Goal: Task Accomplishment & Management: Use online tool/utility

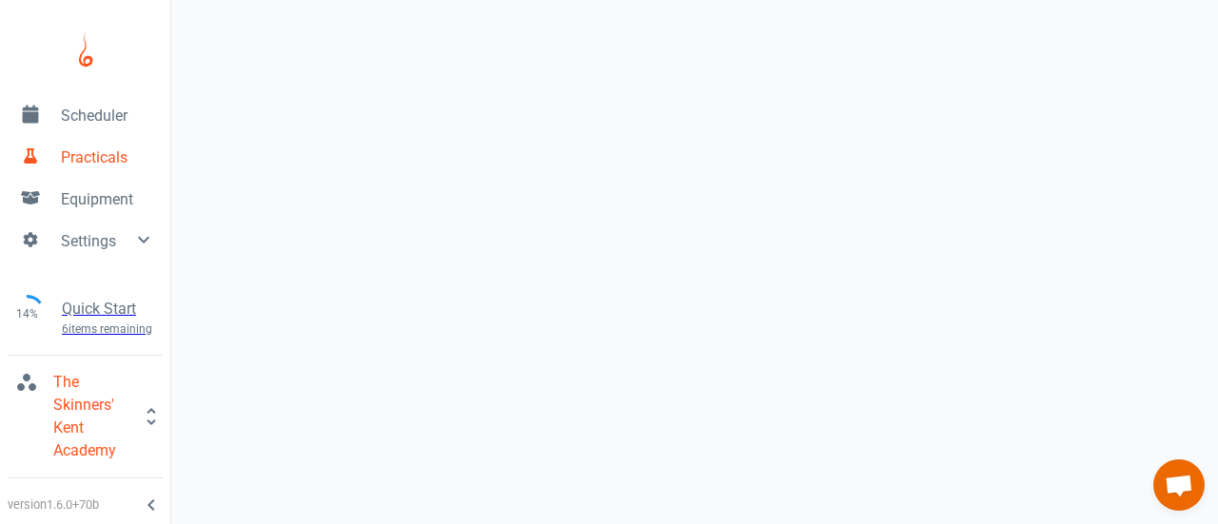
click at [105, 119] on span "Scheduler" at bounding box center [108, 116] width 94 height 23
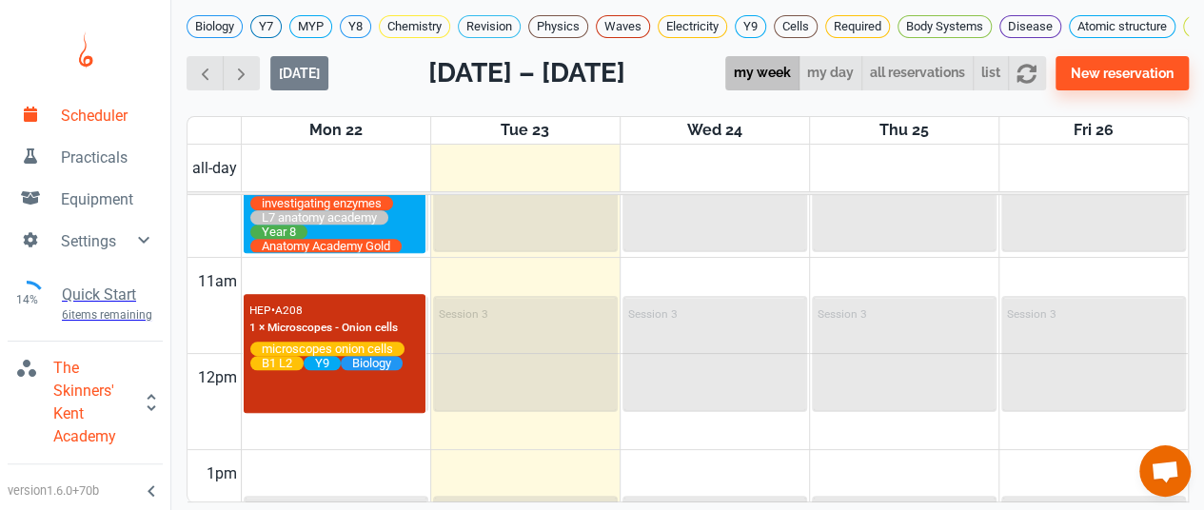
scroll to position [1005, 0]
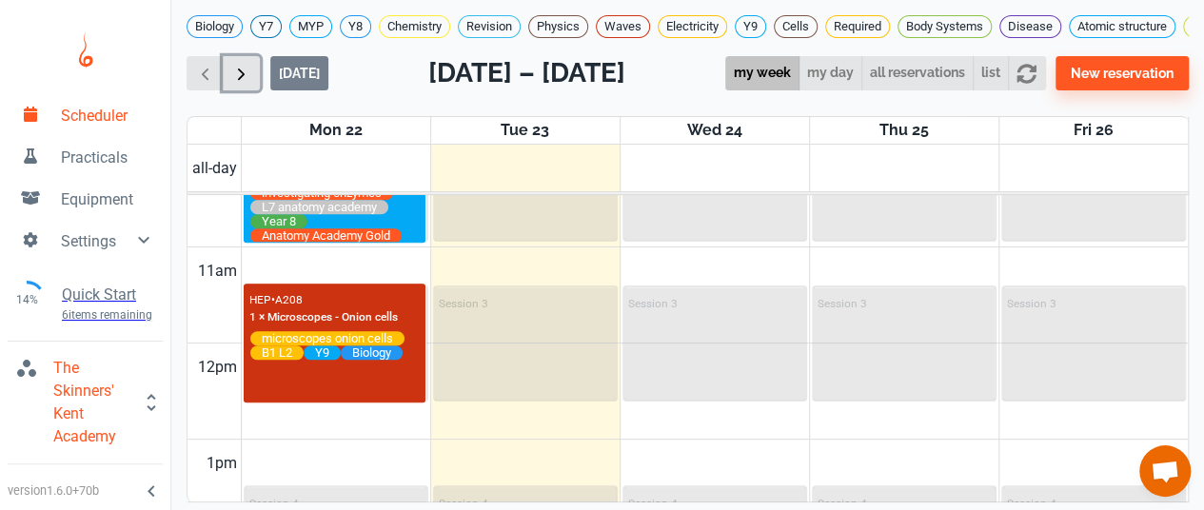
click at [237, 84] on span "button" at bounding box center [241, 74] width 20 height 20
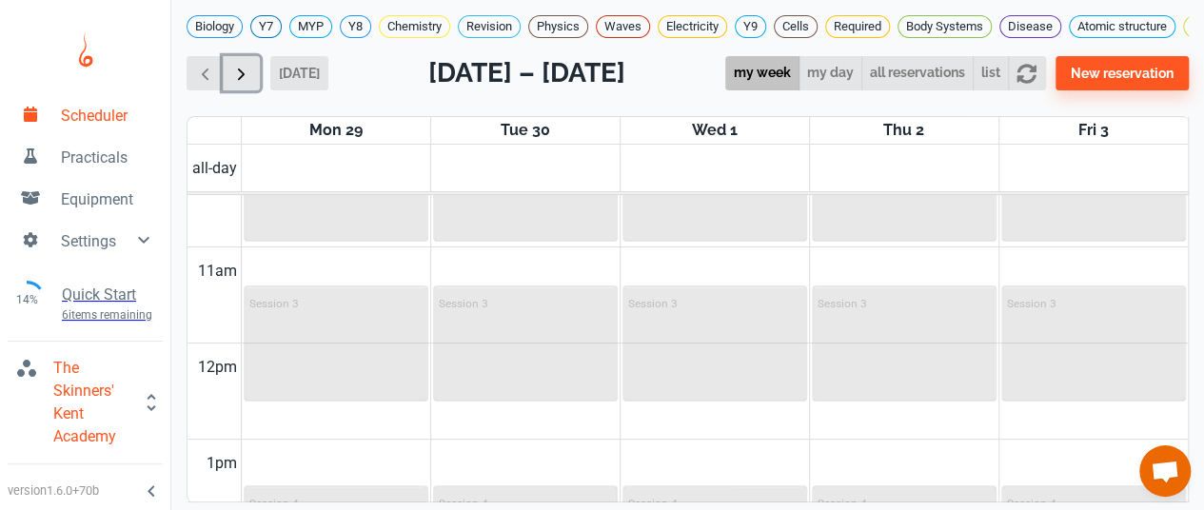
scroll to position [767, 0]
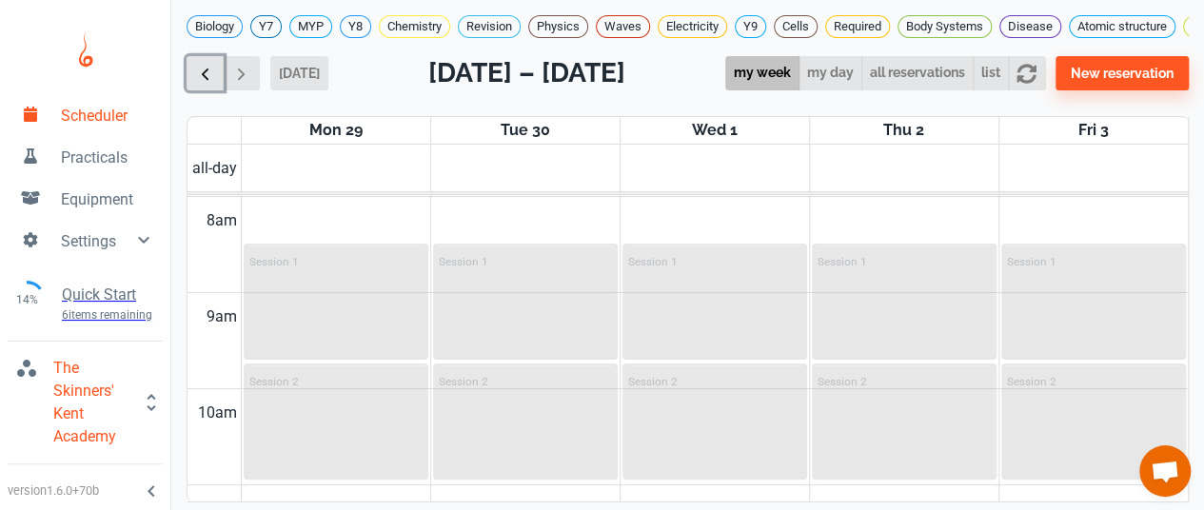
click at [204, 84] on span "button" at bounding box center [205, 74] width 20 height 20
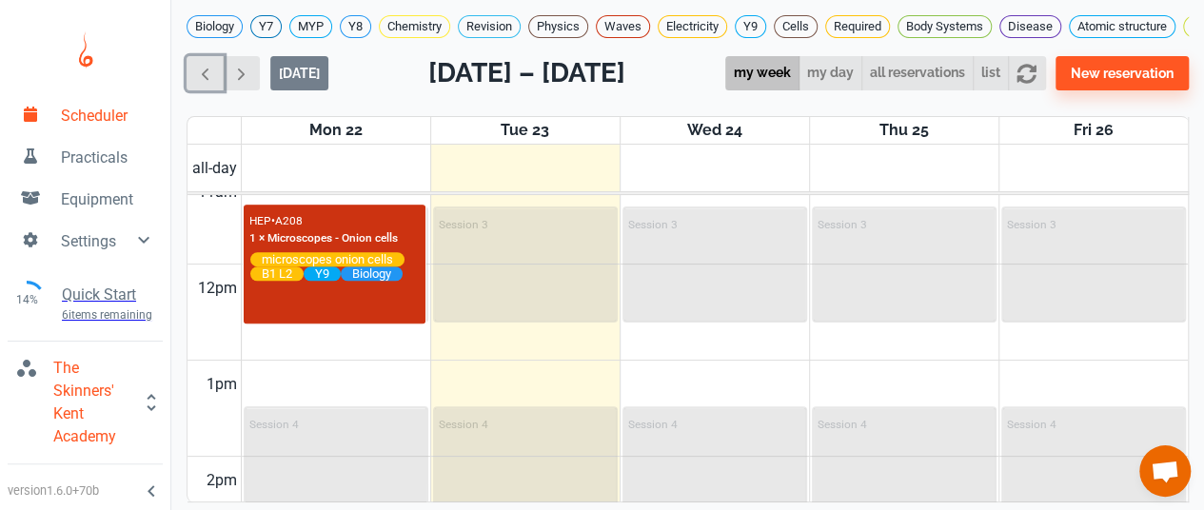
scroll to position [1089, 0]
